Goal: Find contact information: Find contact information

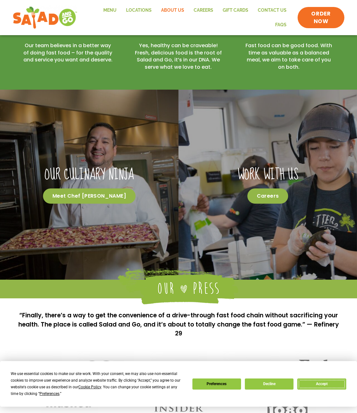
click at [310, 387] on button "Accept" at bounding box center [322, 383] width 49 height 11
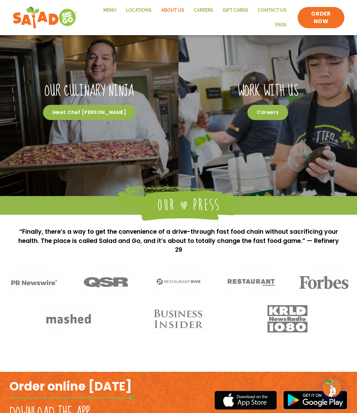
scroll to position [455, 0]
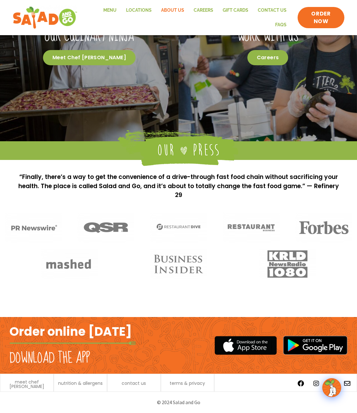
click at [133, 387] on div "contact us" at bounding box center [134, 382] width 54 height 18
click at [134, 383] on span "contact us" at bounding box center [134, 383] width 24 height 4
click at [45, 19] on img at bounding box center [45, 17] width 58 height 23
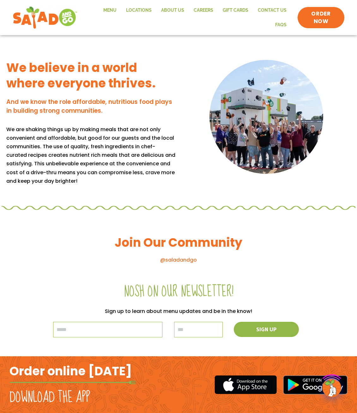
scroll to position [543, 0]
